Goal: Find specific page/section: Find specific page/section

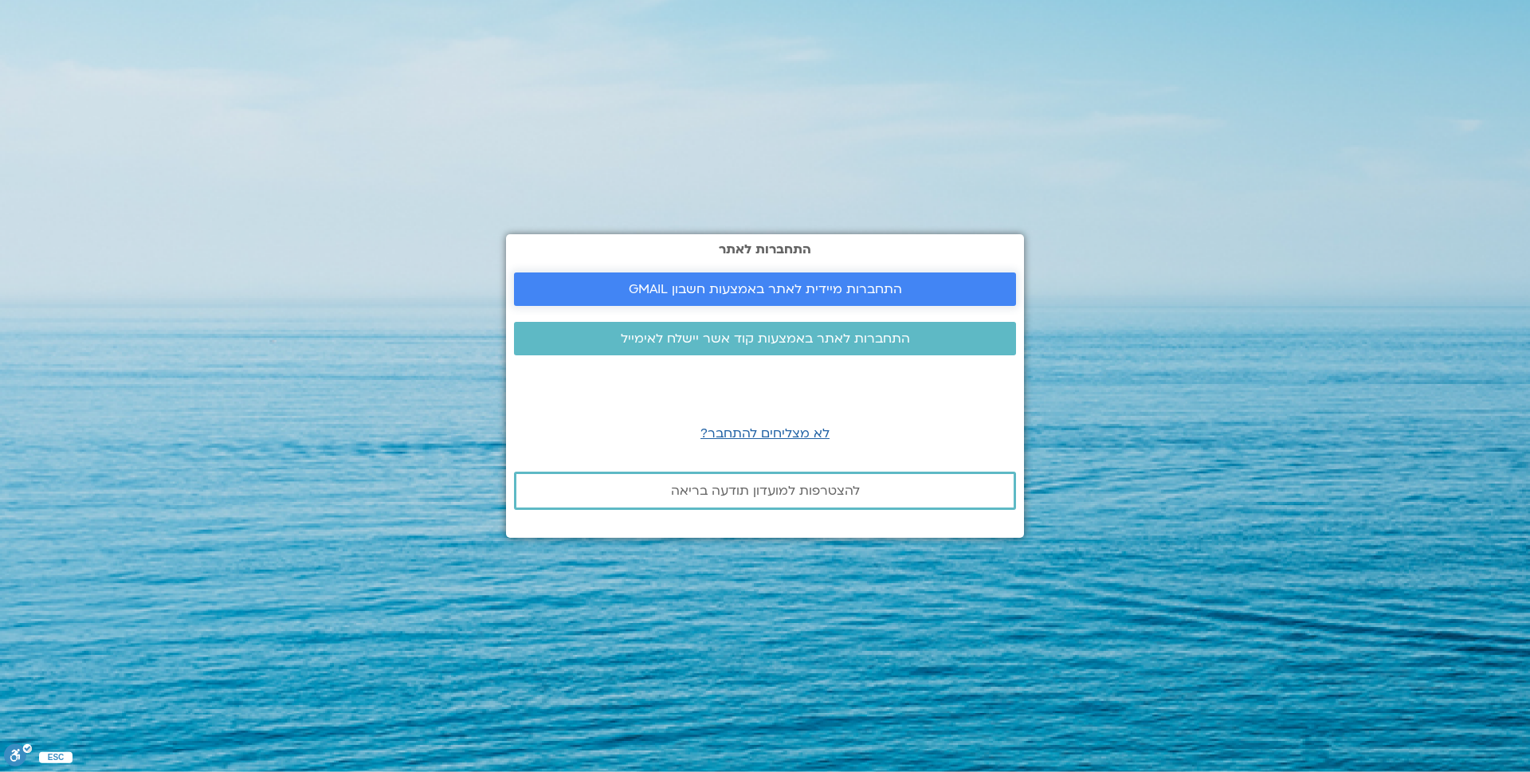
click at [732, 284] on span "התחברות מיידית לאתר באמצעות חשבון GMAIL" at bounding box center [765, 289] width 273 height 14
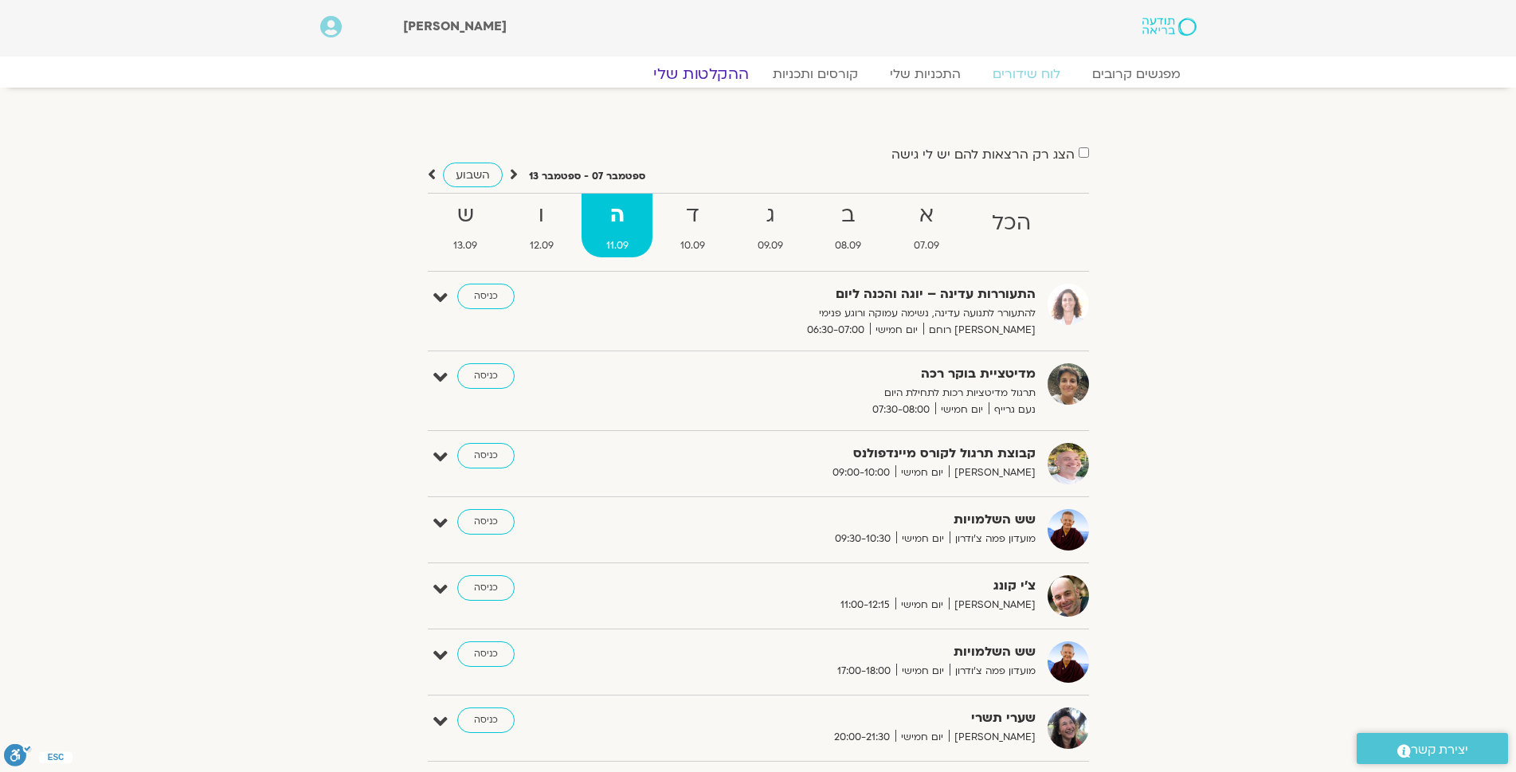
click at [723, 76] on link "ההקלטות שלי" at bounding box center [701, 74] width 134 height 19
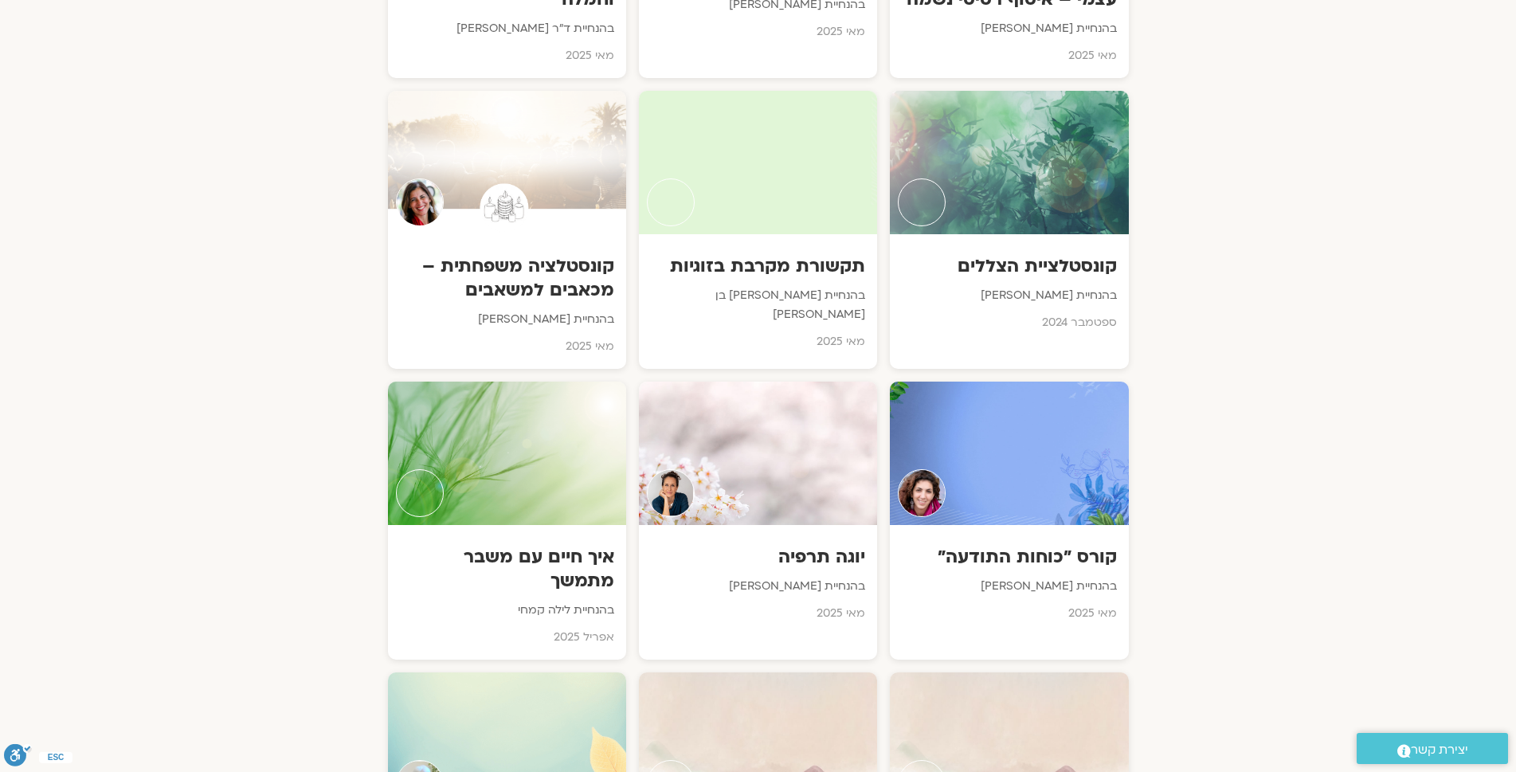
scroll to position [3997, 0]
